Goal: Task Accomplishment & Management: Manage account settings

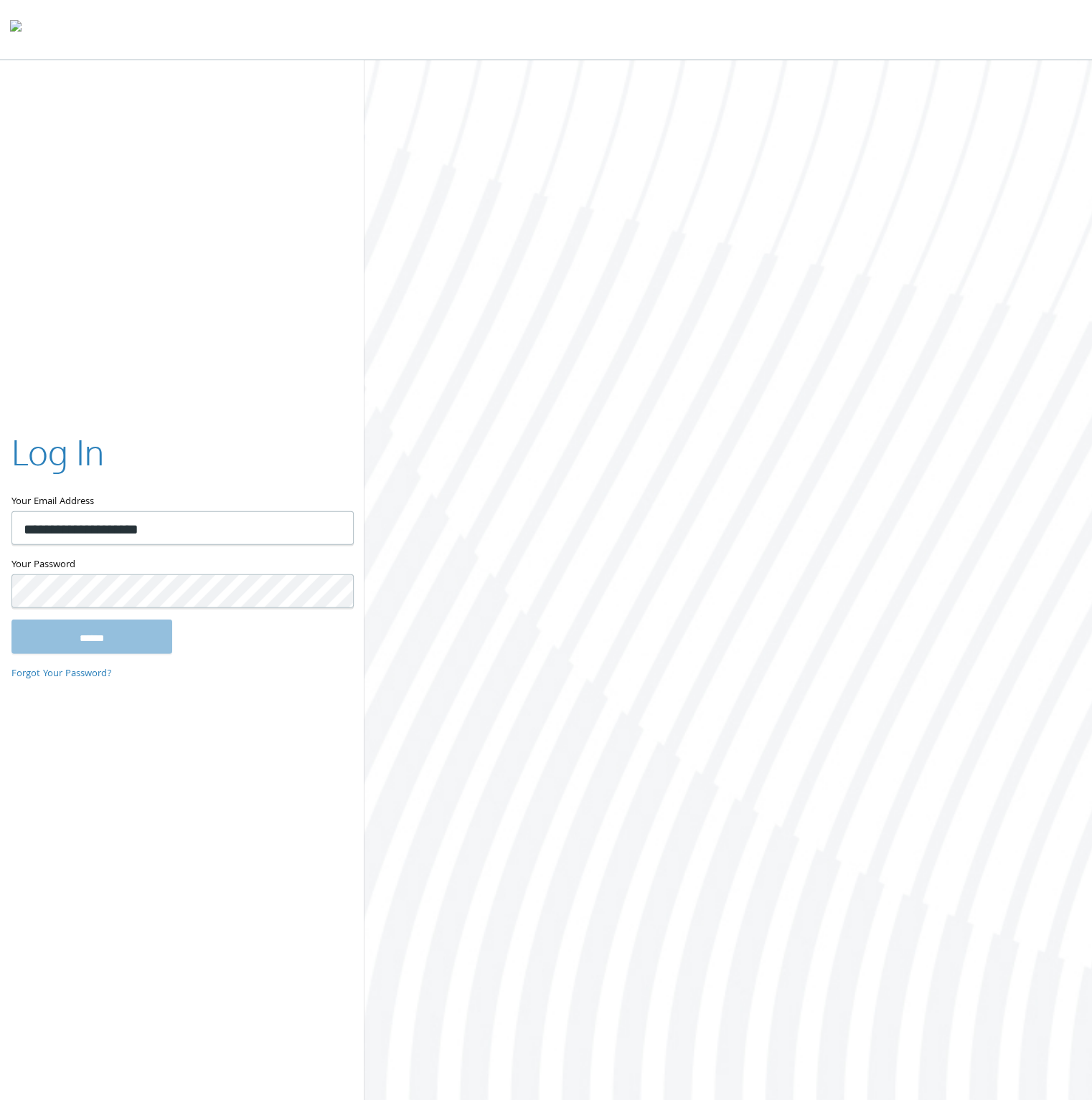
type input "**********"
click at [11, 619] on input "******" at bounding box center [91, 636] width 161 height 34
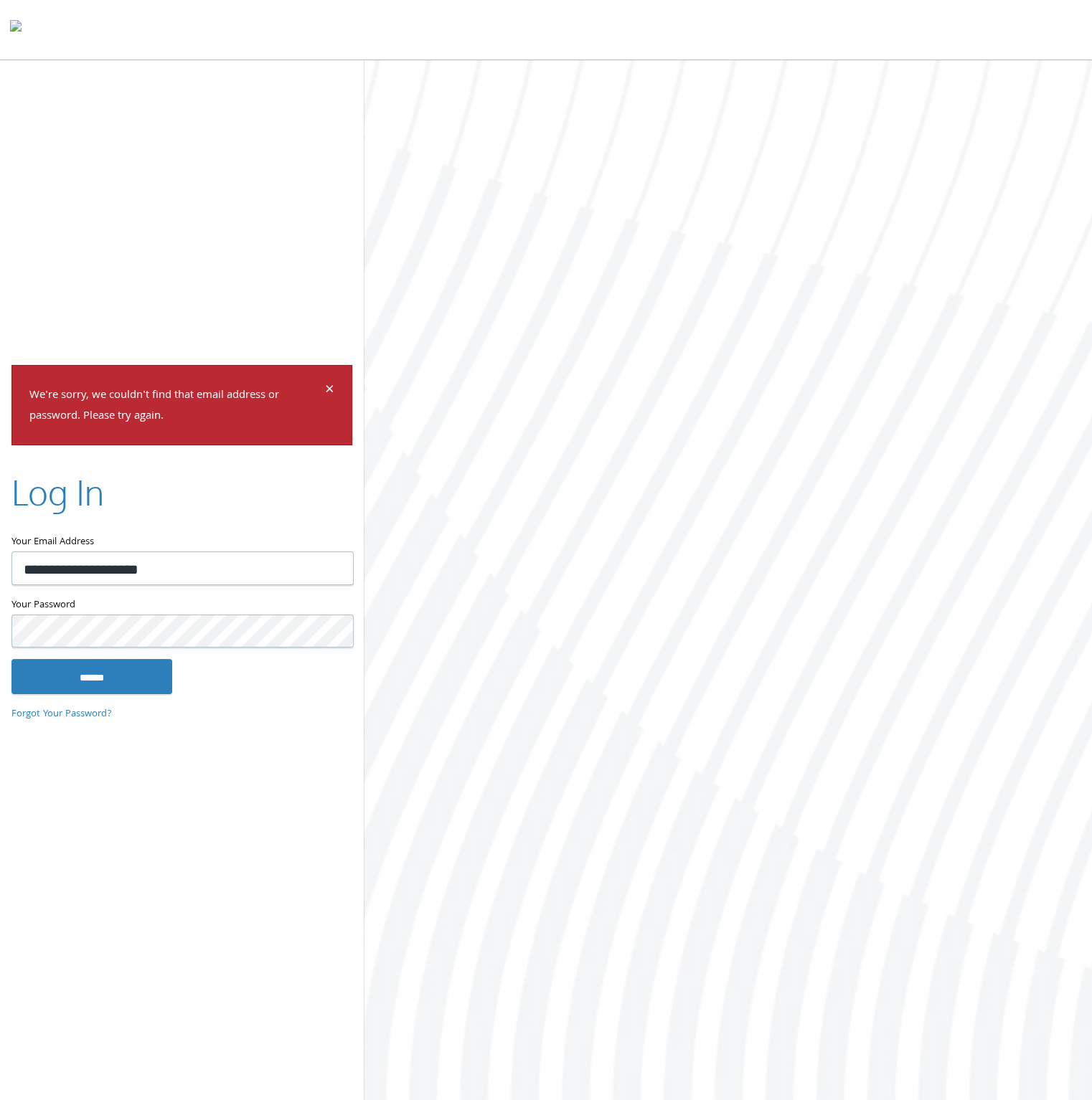
click at [11, 659] on input "******" at bounding box center [91, 676] width 161 height 34
